Goal: Entertainment & Leisure: Consume media (video, audio)

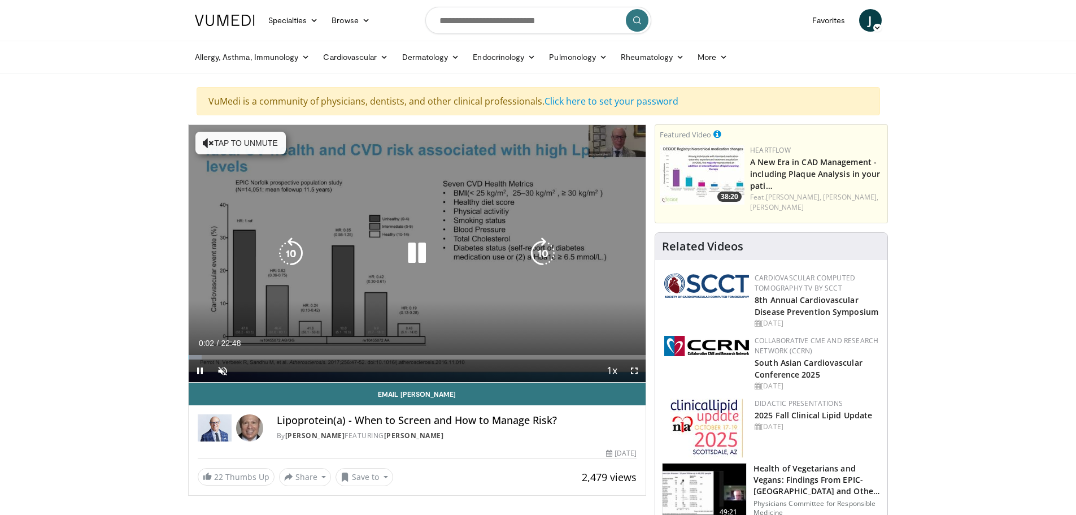
click at [422, 245] on icon "Video Player" at bounding box center [417, 253] width 32 height 32
click at [208, 143] on icon "Video Player" at bounding box center [208, 142] width 11 height 11
click at [412, 253] on icon "Video Player" at bounding box center [417, 253] width 32 height 32
